Goal: Task Accomplishment & Management: Manage account settings

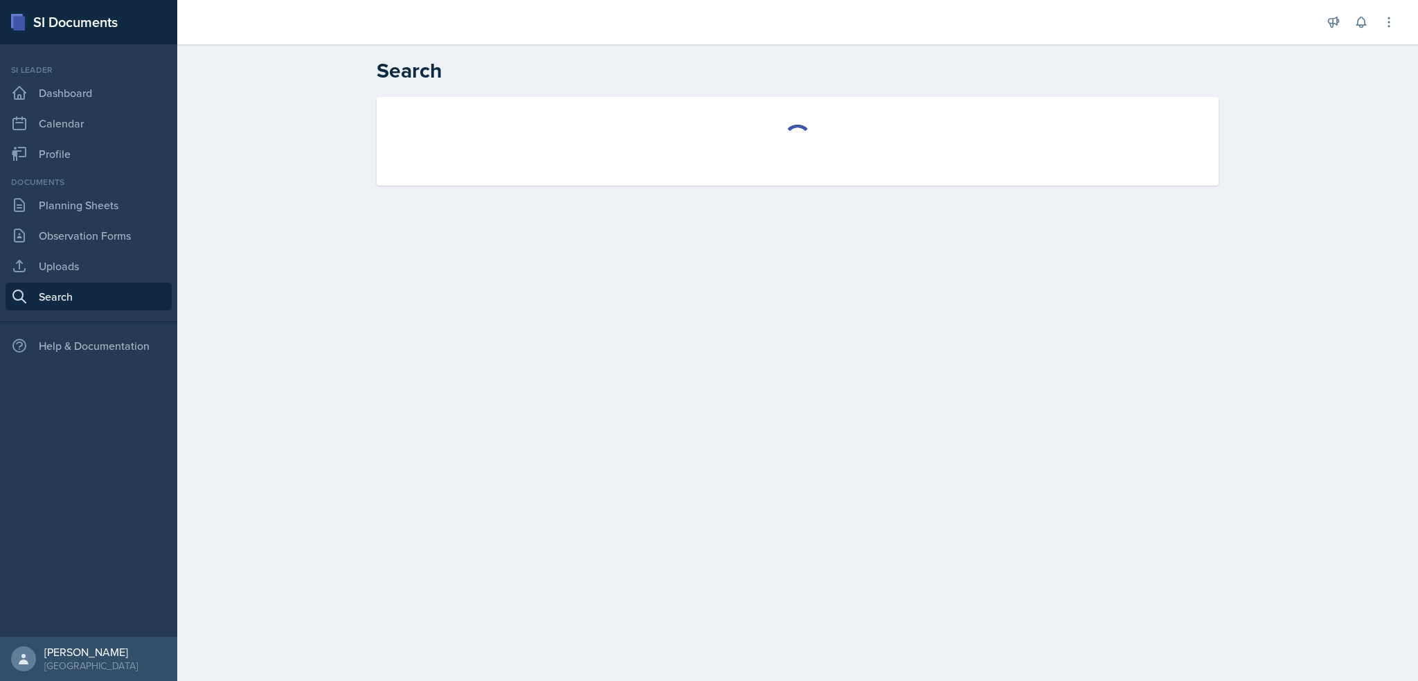
select select "all"
select select "1"
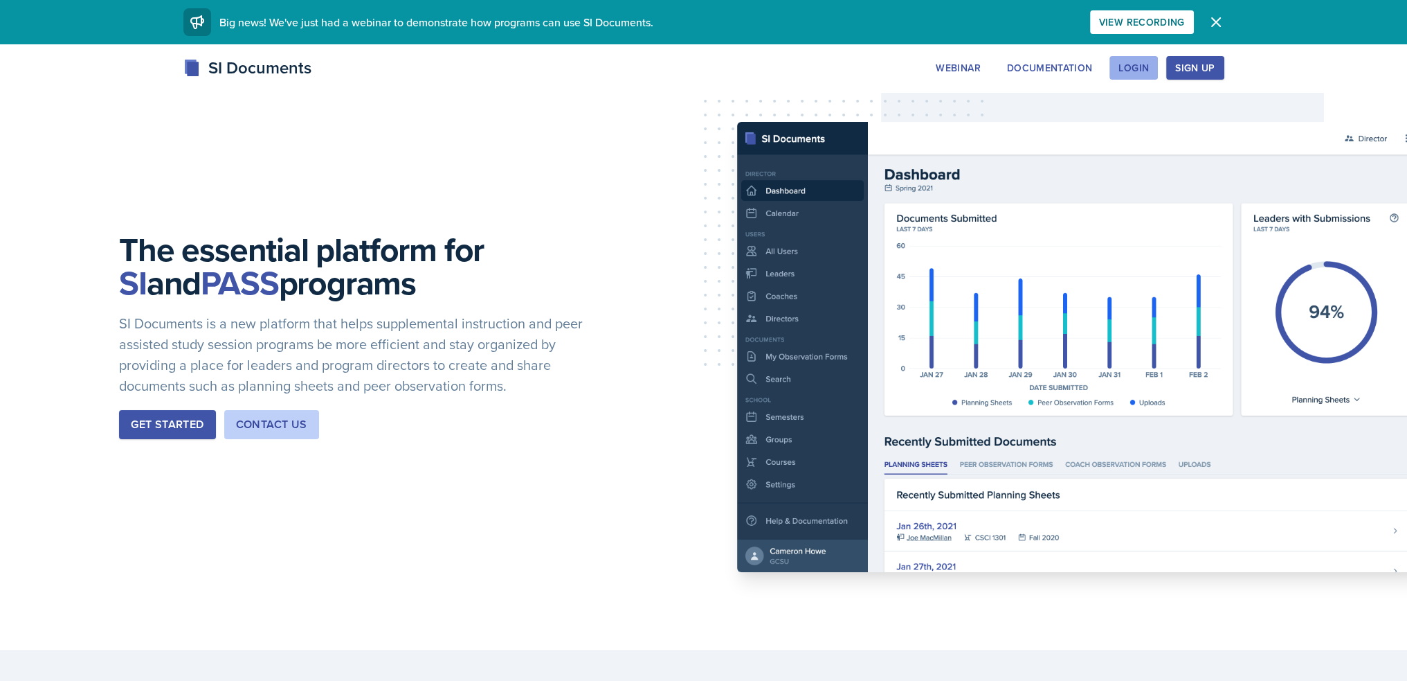
click at [1125, 66] on div "Login" at bounding box center [1134, 67] width 30 height 11
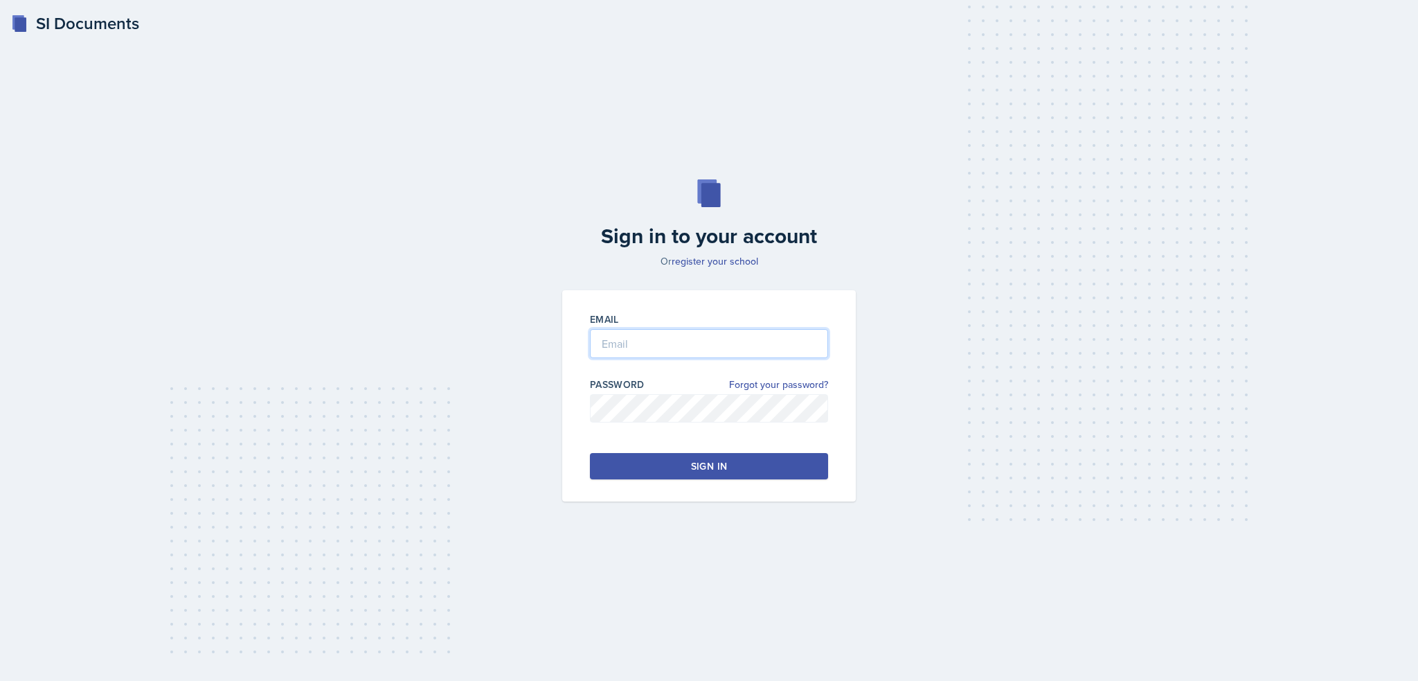
click at [741, 348] on input "email" at bounding box center [709, 343] width 238 height 29
type input "[EMAIL_ADDRESS][DOMAIN_NAME]"
click at [714, 462] on div "Sign in" at bounding box center [709, 466] width 36 height 14
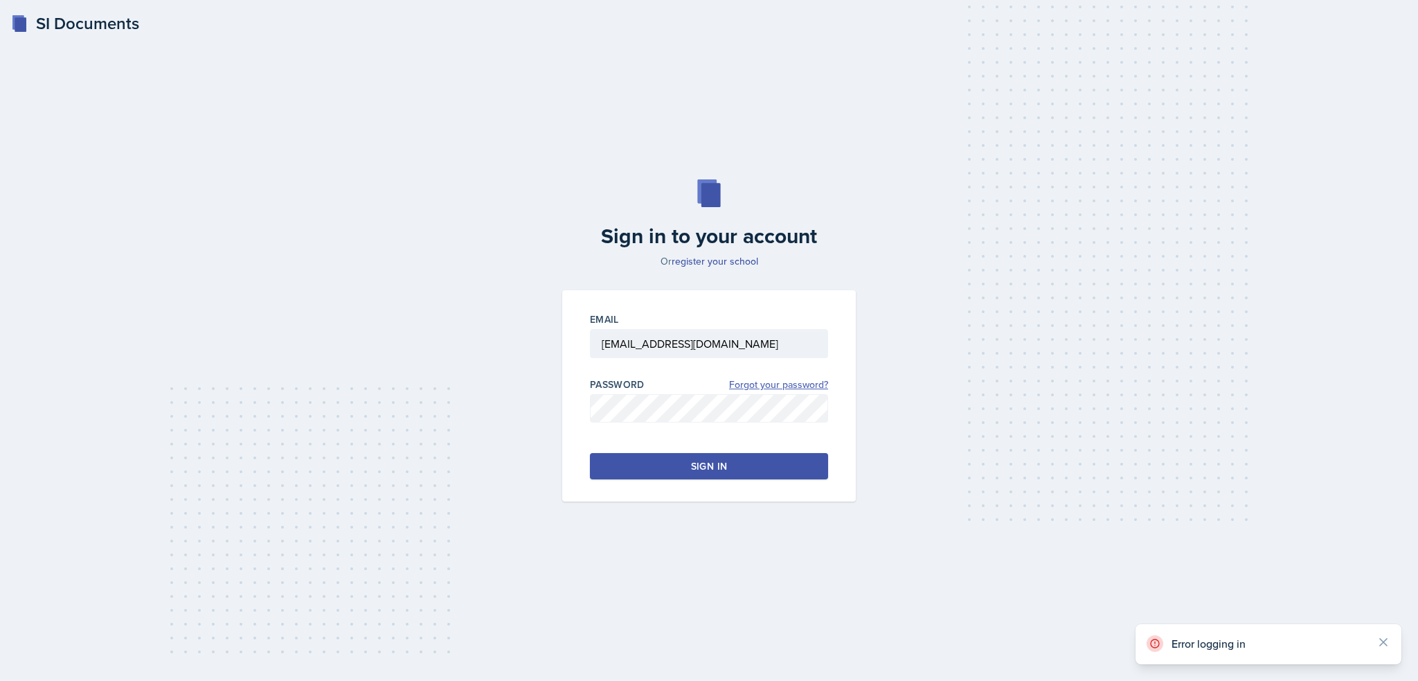
click at [780, 390] on link "Forgot your password?" at bounding box center [778, 384] width 99 height 15
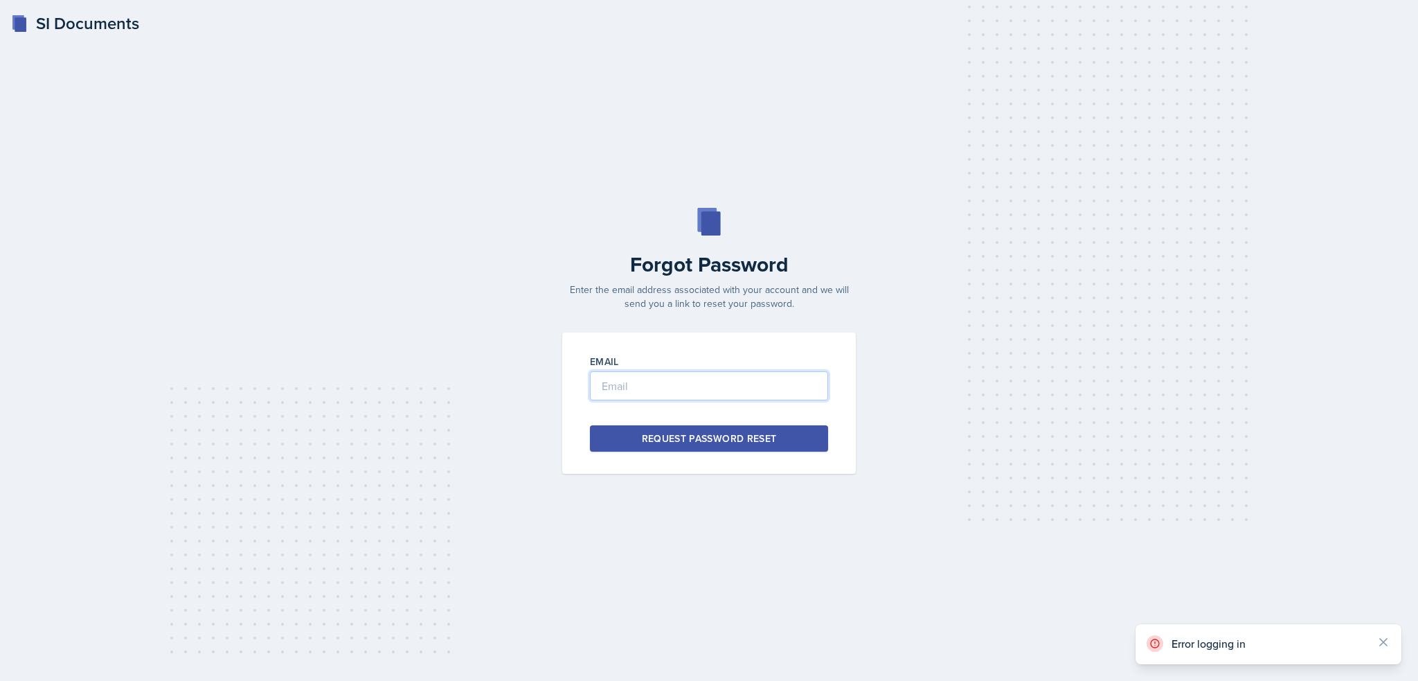
click at [765, 388] on input "email" at bounding box center [709, 385] width 238 height 29
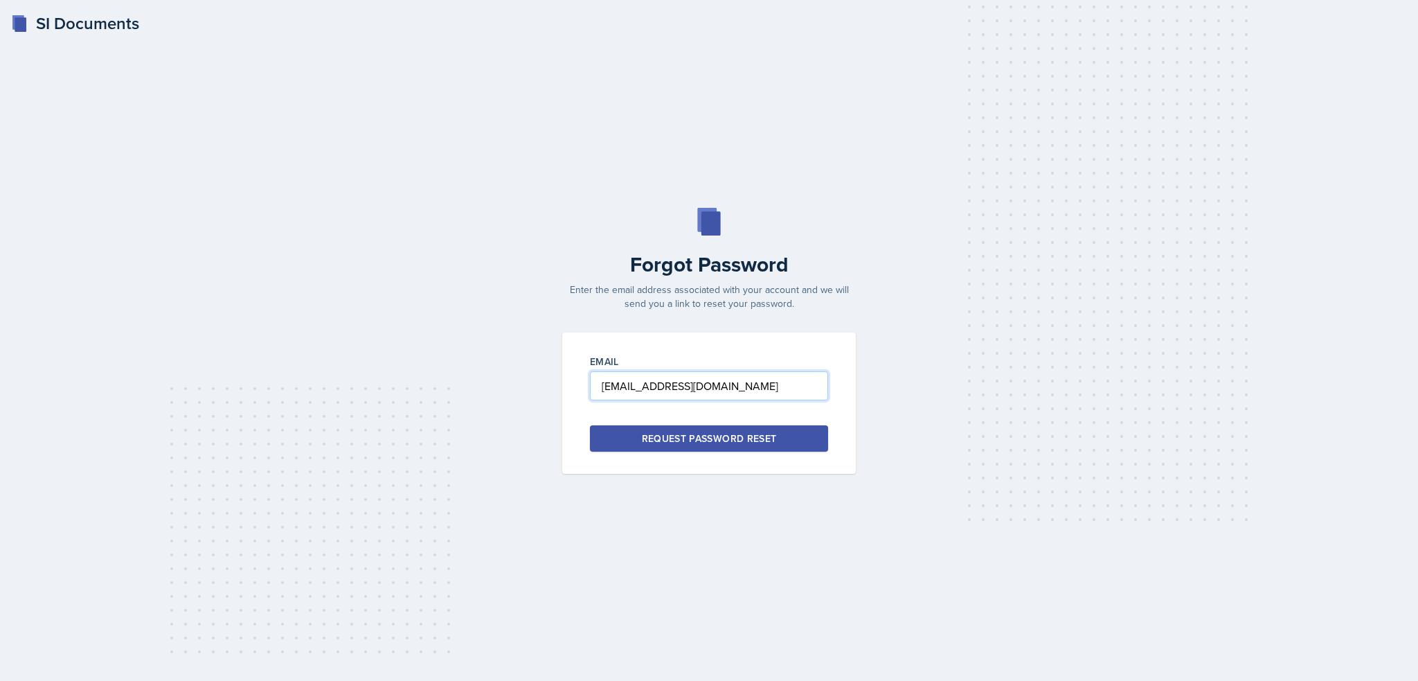
type input "[EMAIL_ADDRESS][DOMAIN_NAME]"
click at [676, 439] on div "Request Password Reset" at bounding box center [709, 438] width 135 height 14
click at [741, 437] on div "Request Password Reset" at bounding box center [709, 438] width 135 height 14
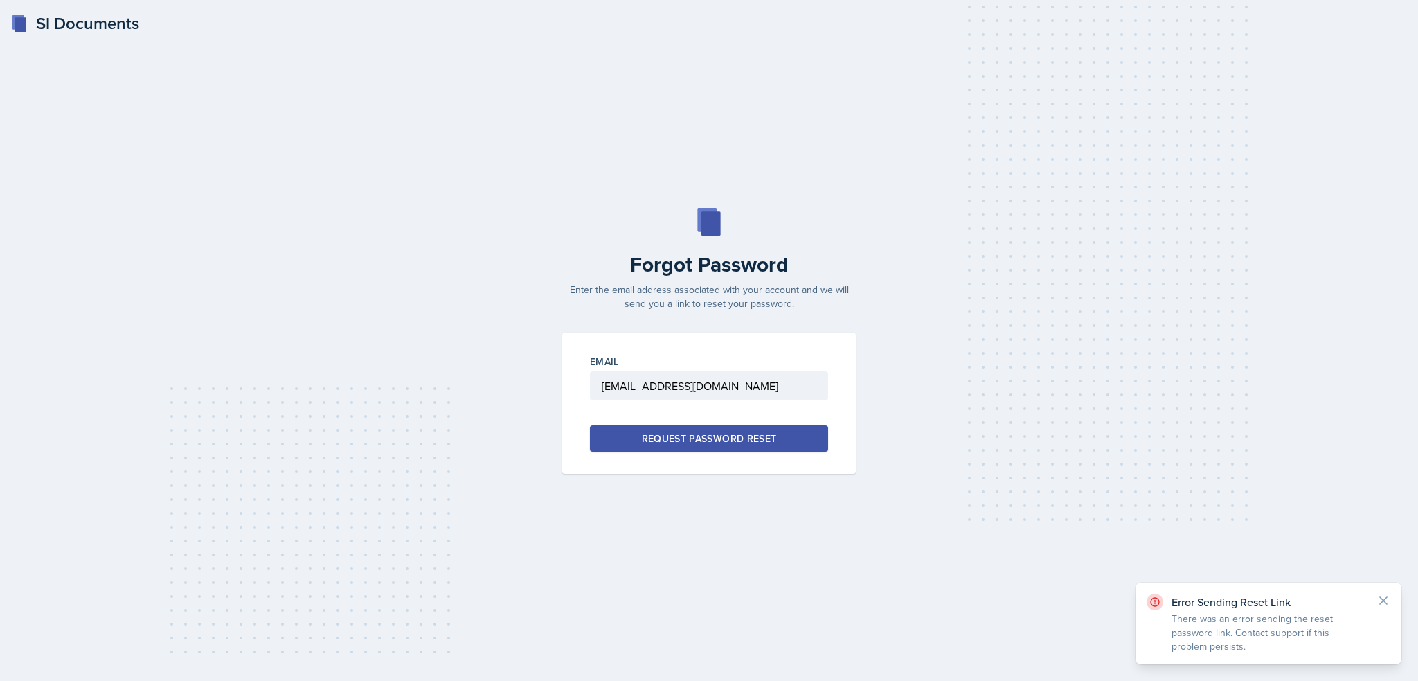
click at [1185, 616] on p "There was an error sending the reset password link. Contact support if this pro…" at bounding box center [1268, 632] width 194 height 42
click at [1383, 600] on icon at bounding box center [1383, 600] width 7 height 7
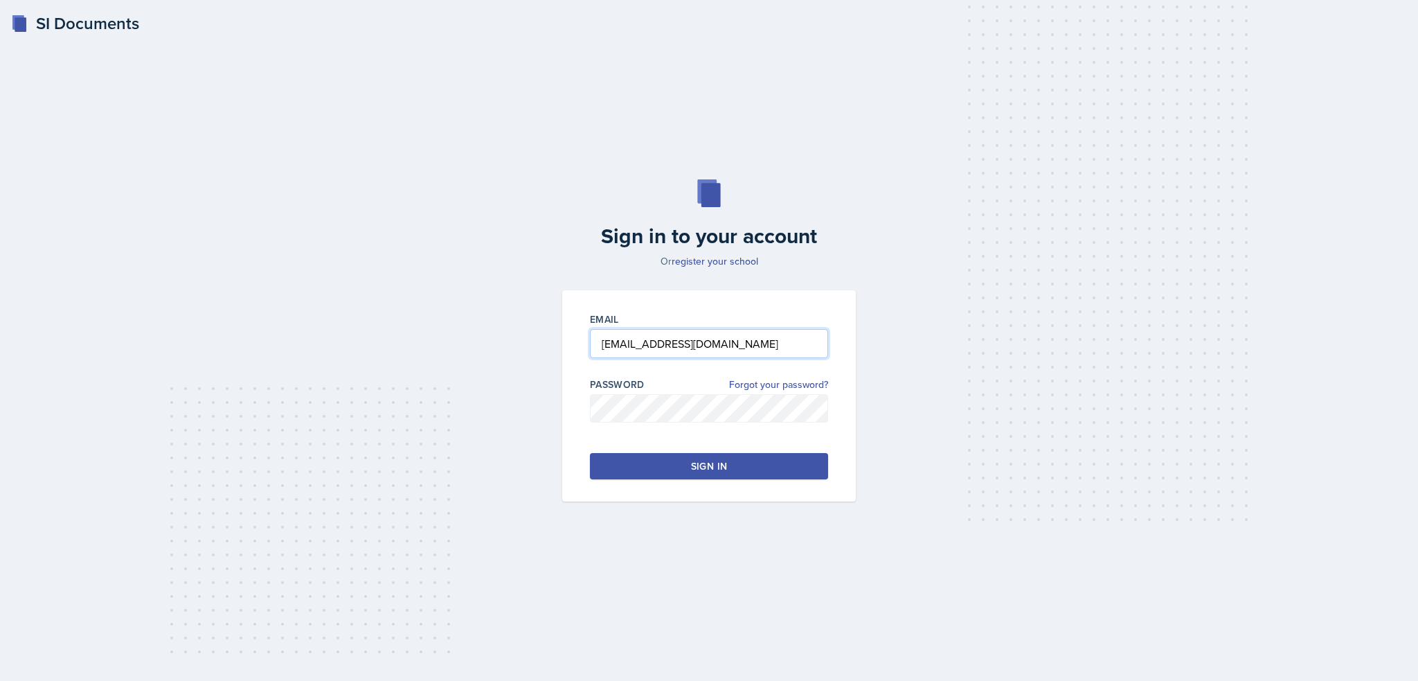
click at [784, 343] on input "[EMAIL_ADDRESS][DOMAIN_NAME]" at bounding box center [709, 343] width 238 height 29
click at [665, 467] on button "Sign in" at bounding box center [709, 466] width 238 height 26
click at [692, 334] on input "Hagan" at bounding box center [709, 343] width 238 height 29
type input "[EMAIL_ADDRESS][DOMAIN_NAME]"
click at [632, 472] on button "Sign in" at bounding box center [709, 466] width 238 height 26
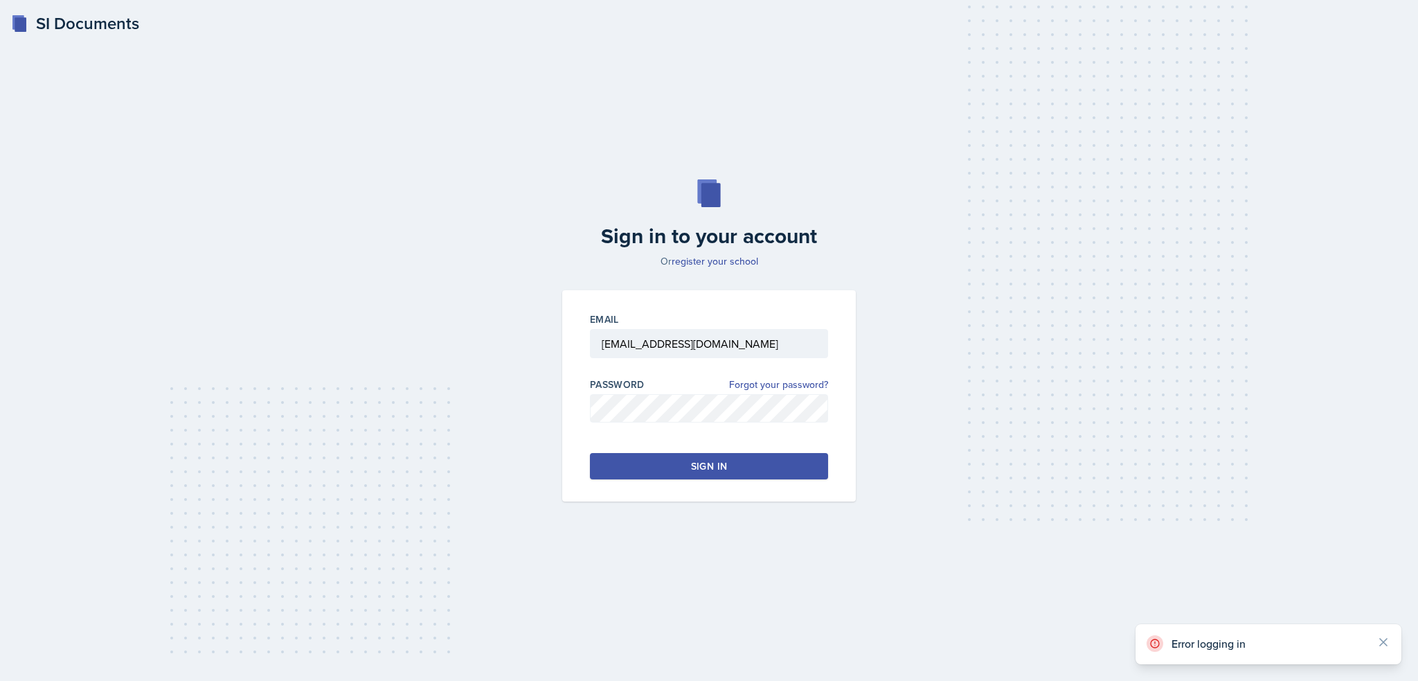
click at [642, 458] on button "Sign in" at bounding box center [709, 466] width 238 height 26
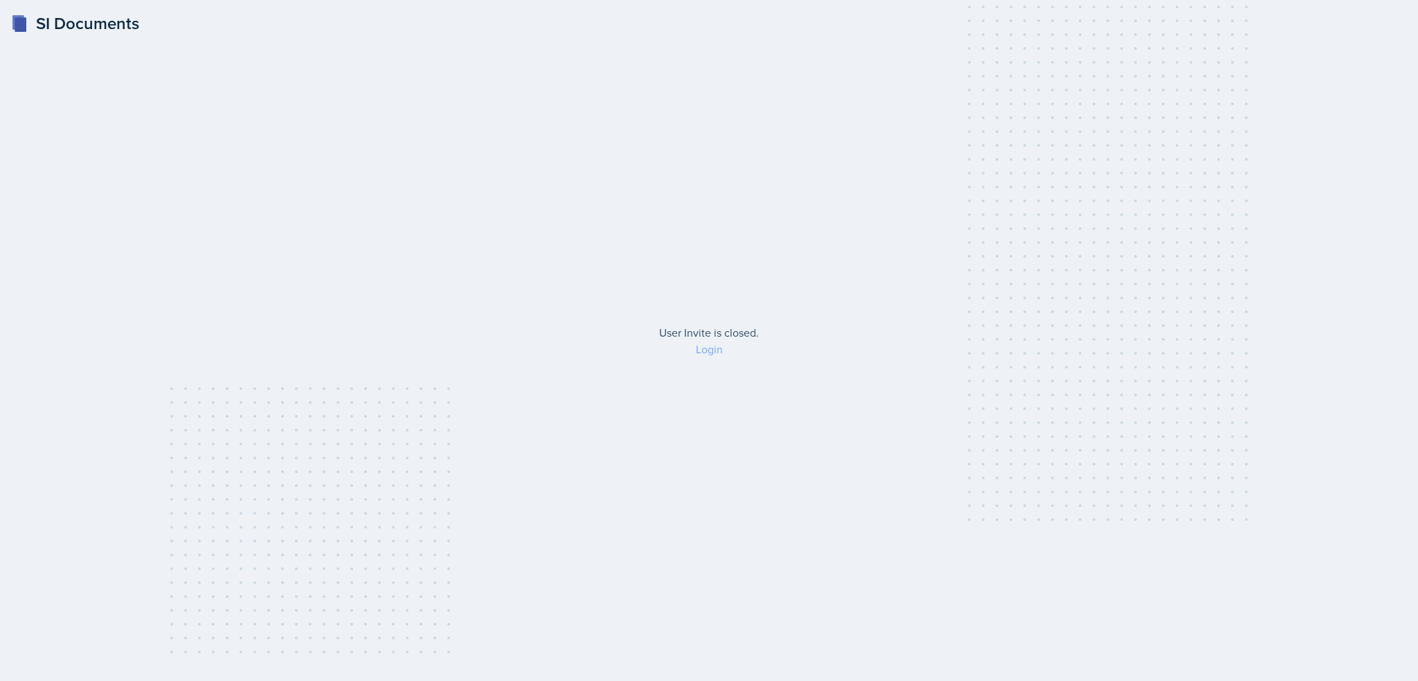
click at [710, 345] on link "Login" at bounding box center [709, 348] width 27 height 15
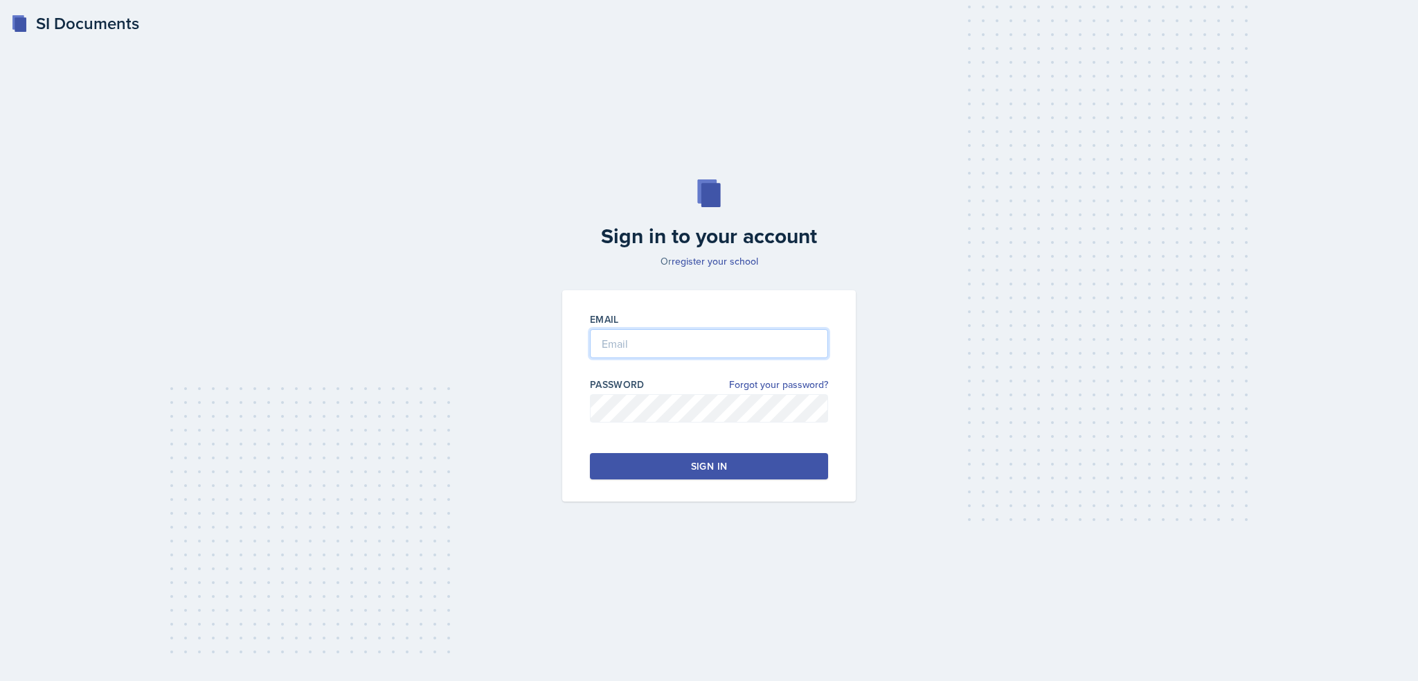
type input "[EMAIL_ADDRESS][DOMAIN_NAME]"
click at [709, 345] on input "[EMAIL_ADDRESS][DOMAIN_NAME]" at bounding box center [709, 343] width 238 height 29
click at [710, 462] on div "Sign in" at bounding box center [709, 466] width 36 height 14
